Goal: Transaction & Acquisition: Purchase product/service

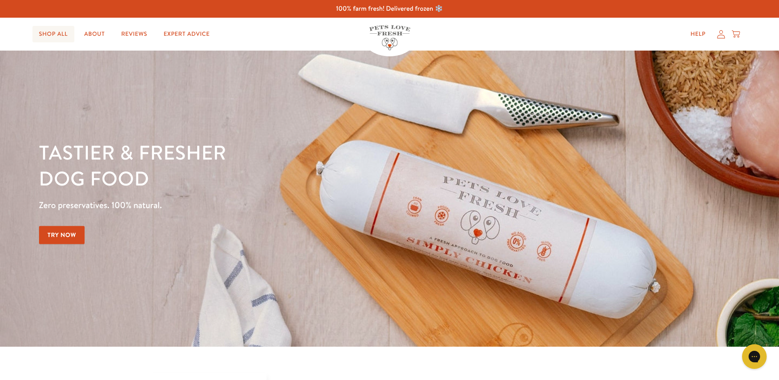
click at [49, 38] on link "Shop All" at bounding box center [53, 34] width 42 height 16
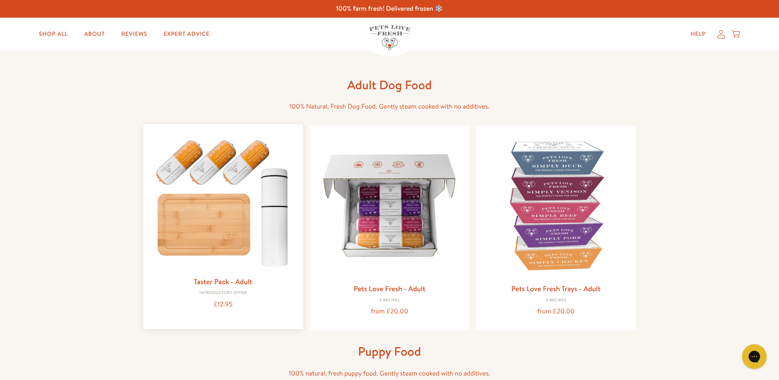
click at [224, 248] on img at bounding box center [223, 201] width 147 height 141
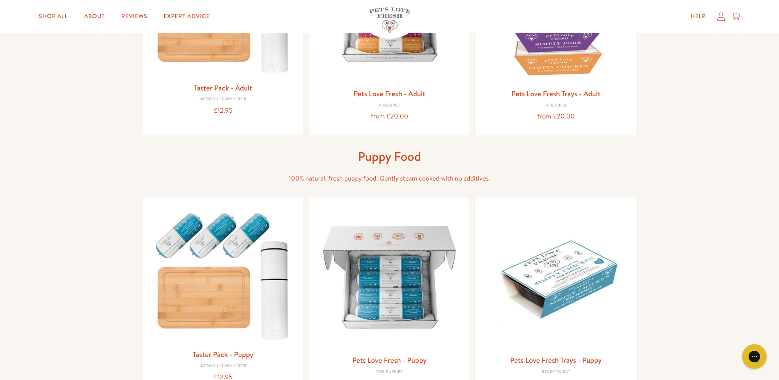
scroll to position [82, 0]
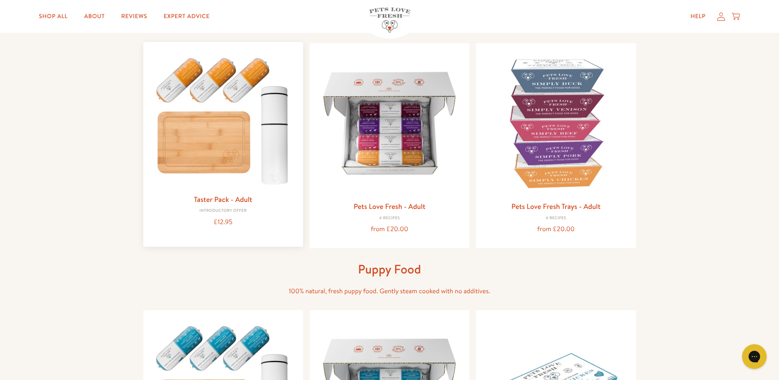
click at [194, 151] on img at bounding box center [223, 118] width 147 height 141
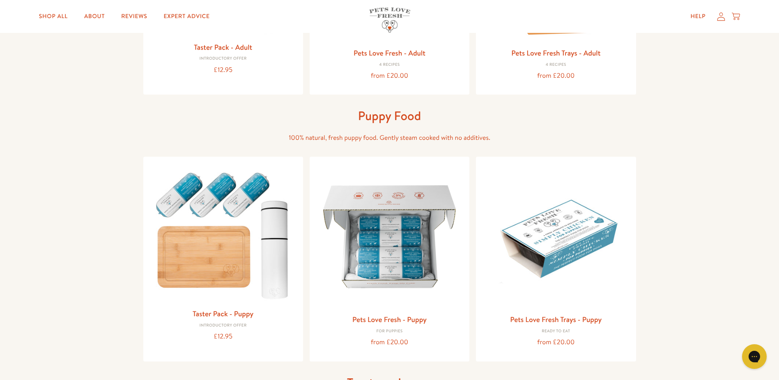
scroll to position [205, 0]
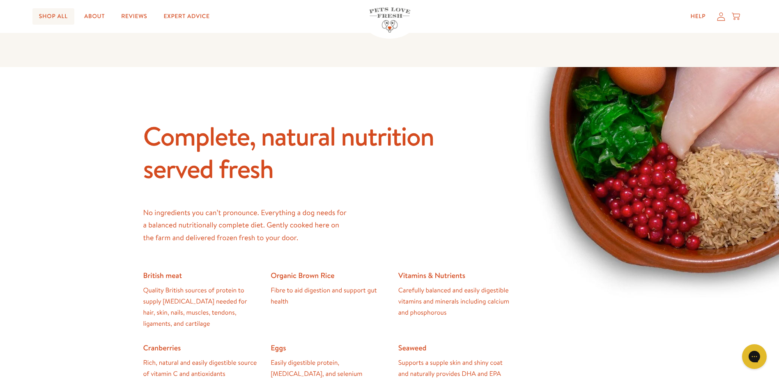
scroll to position [164, 0]
